Goal: Find specific page/section: Find specific page/section

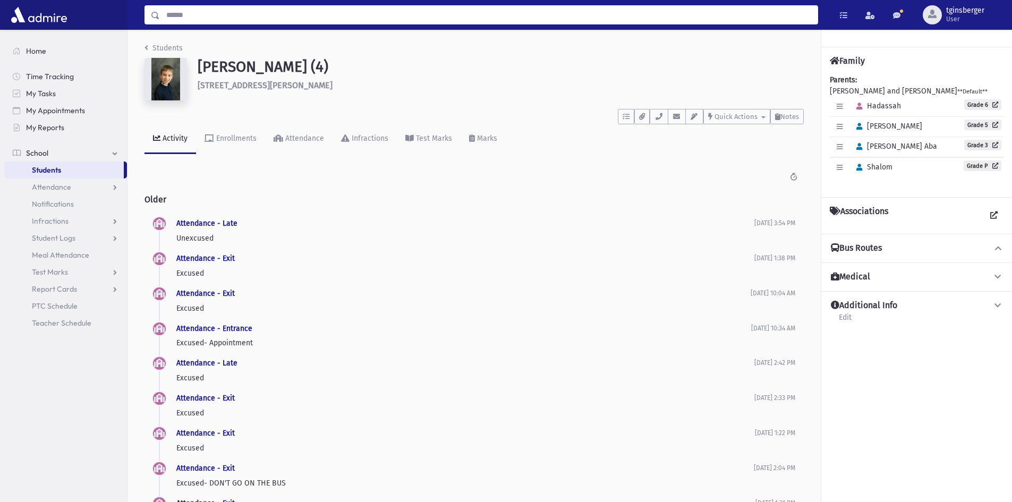
click at [267, 9] on input "Search" at bounding box center [489, 14] width 658 height 19
type input "*****"
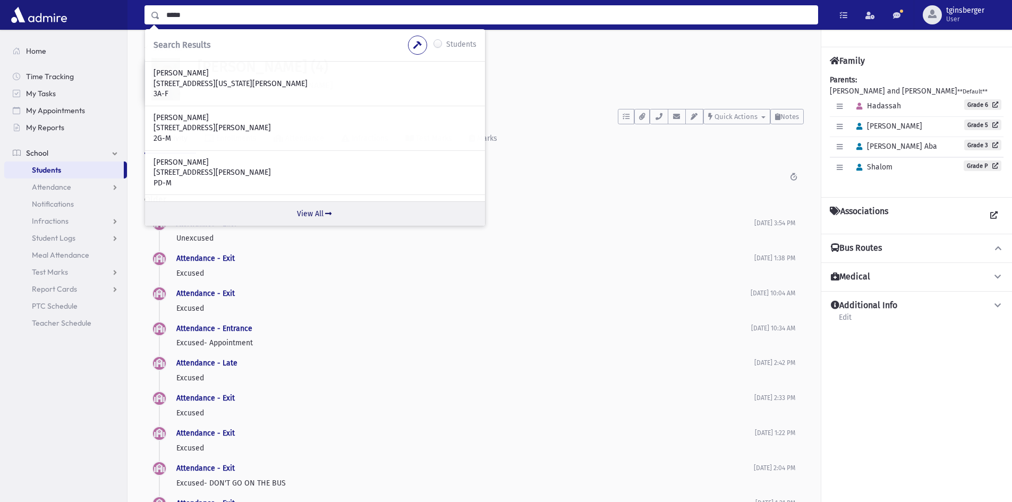
click at [302, 211] on link "View All" at bounding box center [315, 213] width 340 height 24
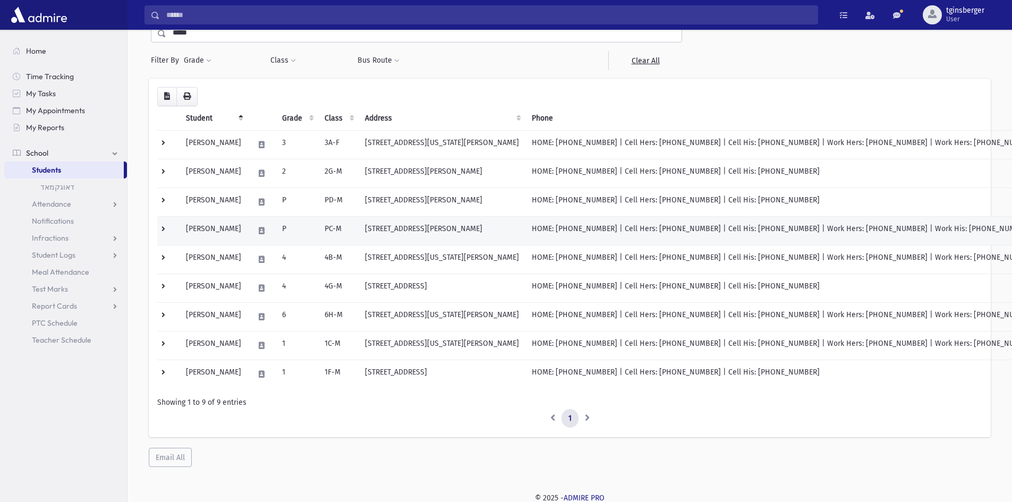
scroll to position [56, 0]
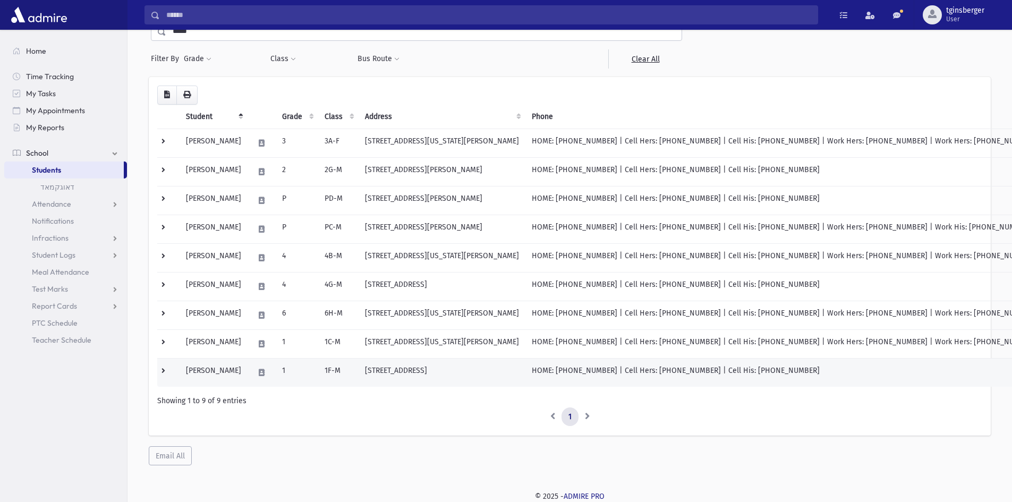
click at [210, 371] on td "[PERSON_NAME]" at bounding box center [214, 372] width 68 height 29
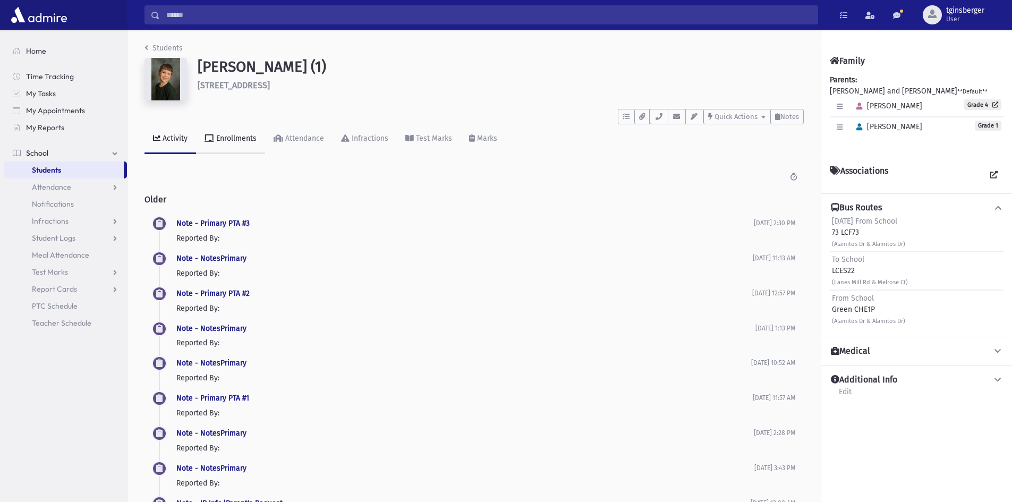
click at [220, 139] on div "Enrollments" at bounding box center [235, 138] width 43 height 9
